Goal: Find specific page/section: Find specific page/section

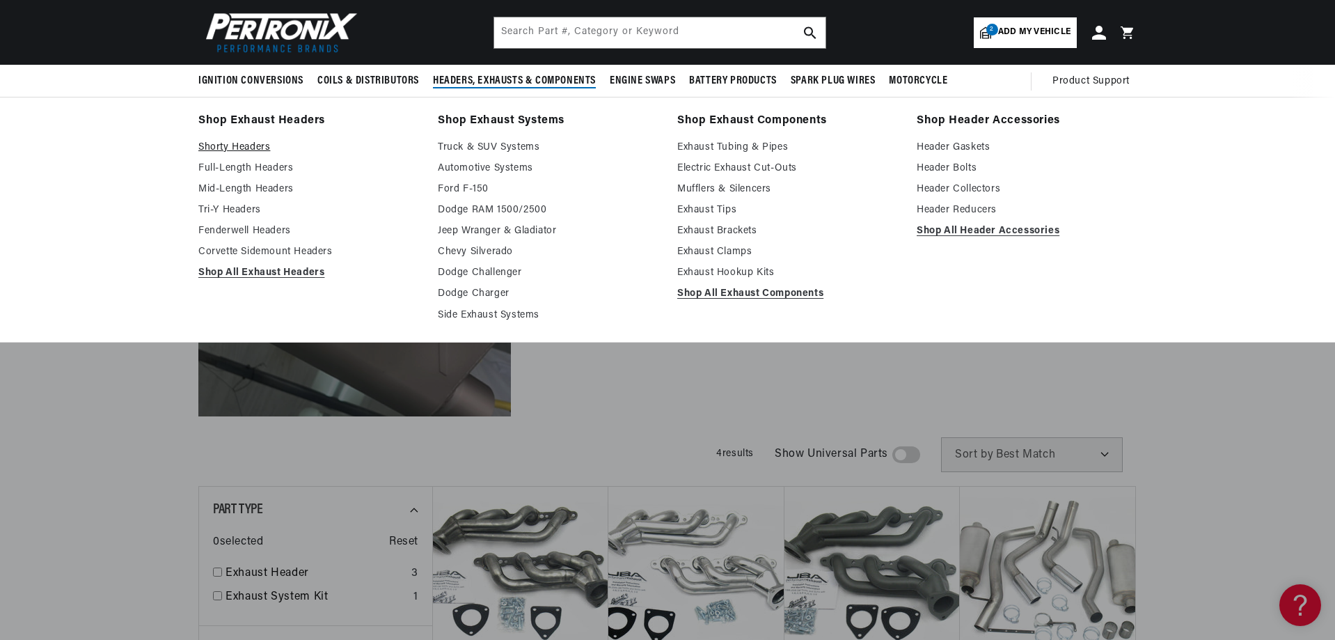
click at [237, 140] on link "Shorty Headers" at bounding box center [308, 147] width 220 height 17
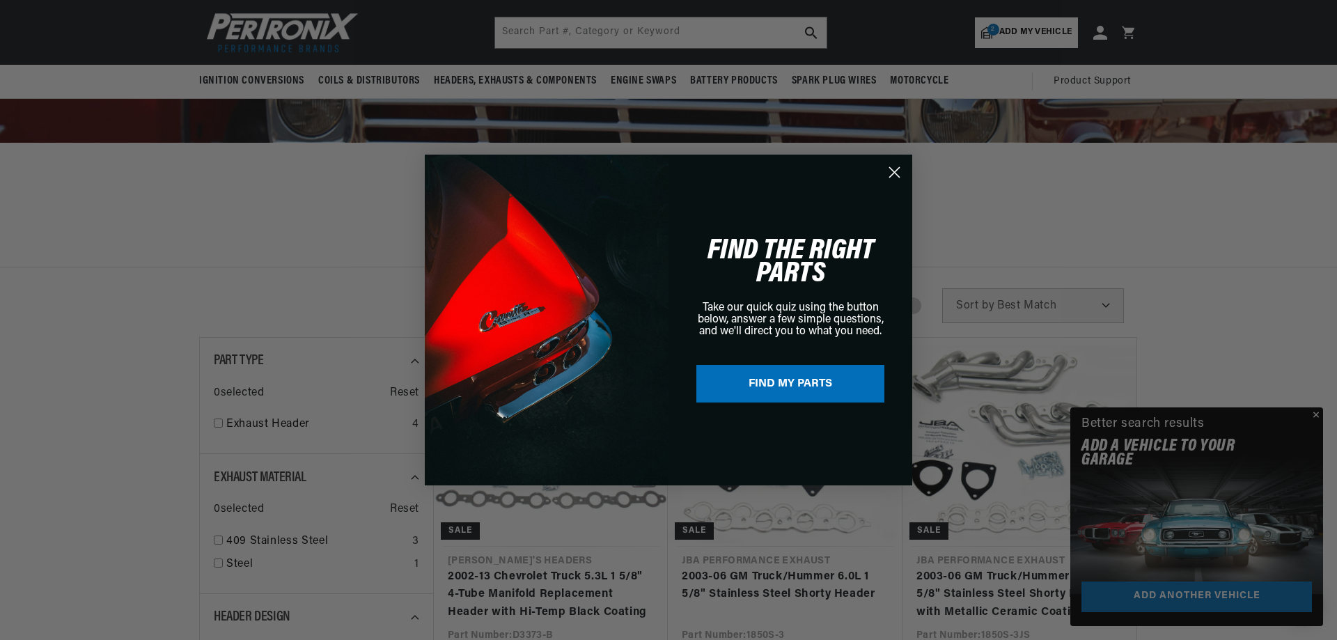
scroll to position [0, 1489]
